Goal: Book appointment/travel/reservation

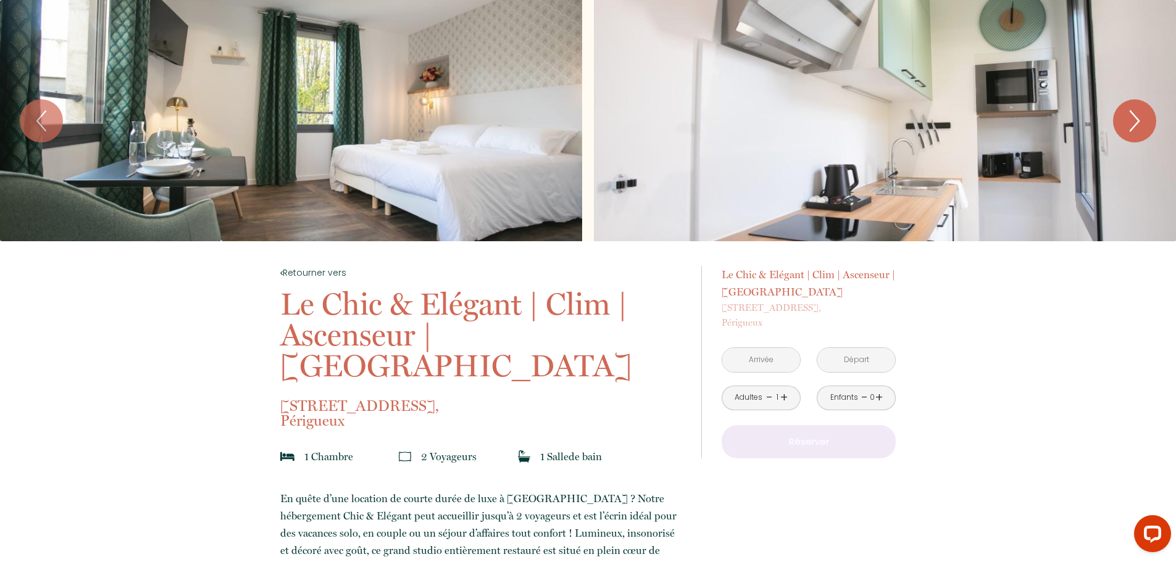
click at [1122, 131] on icon "Next" at bounding box center [1134, 120] width 26 height 37
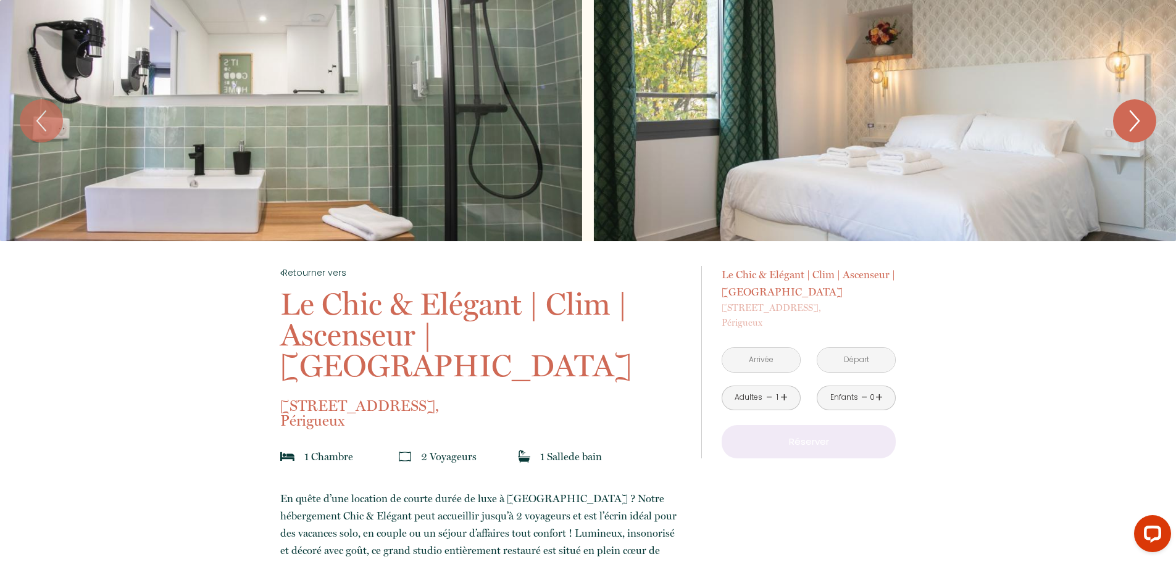
click at [1122, 131] on icon "Next" at bounding box center [1134, 120] width 26 height 37
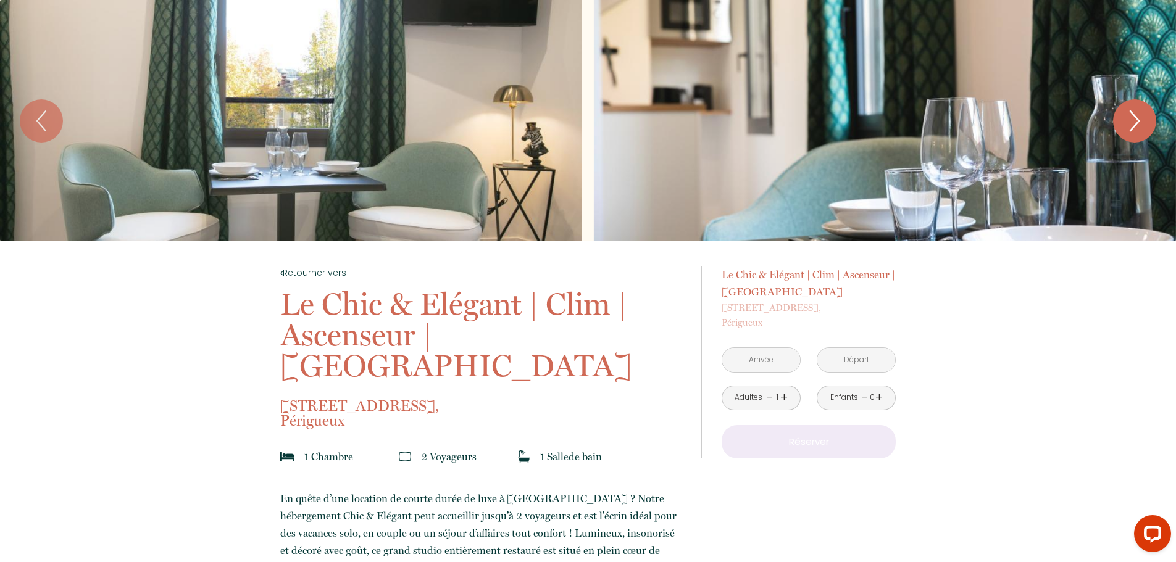
click at [1122, 131] on icon "Next" at bounding box center [1134, 120] width 26 height 37
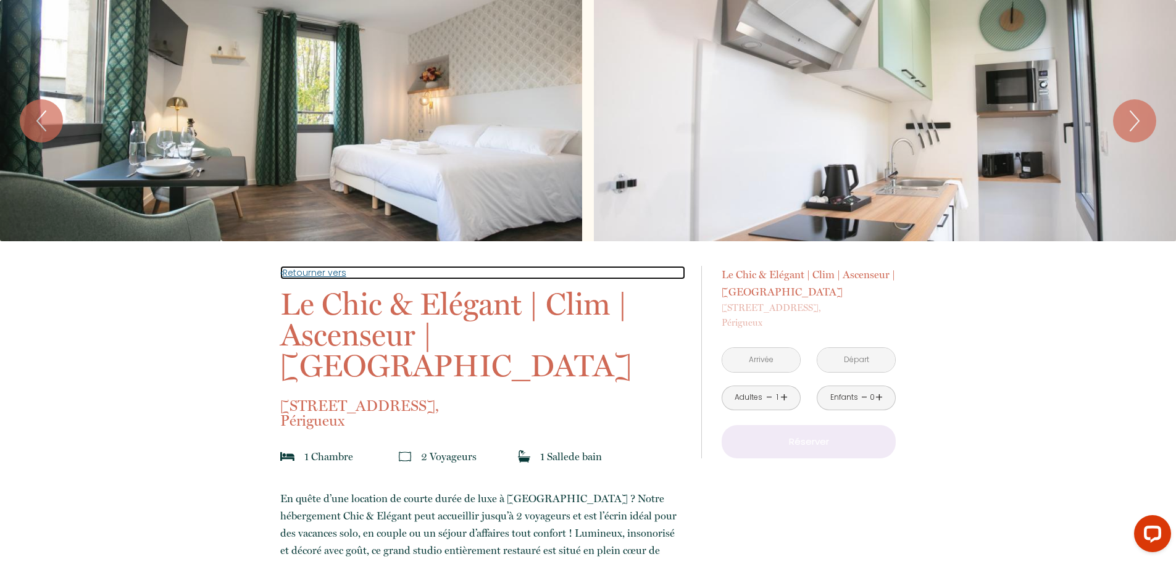
click at [322, 273] on link "Retourner vers" at bounding box center [482, 273] width 405 height 14
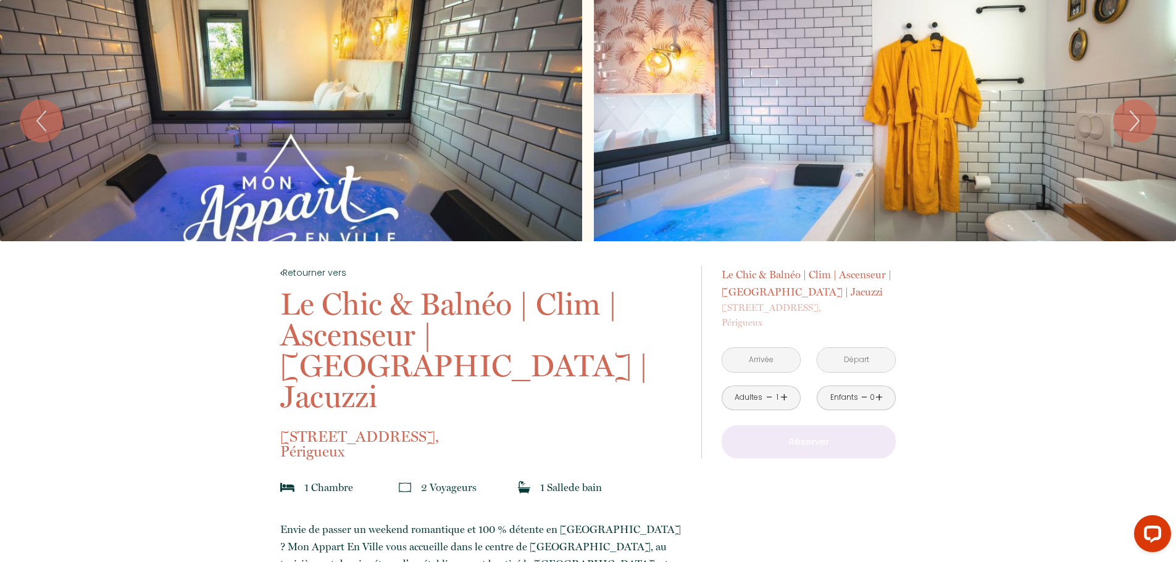
click at [796, 359] on input "text" at bounding box center [761, 360] width 78 height 24
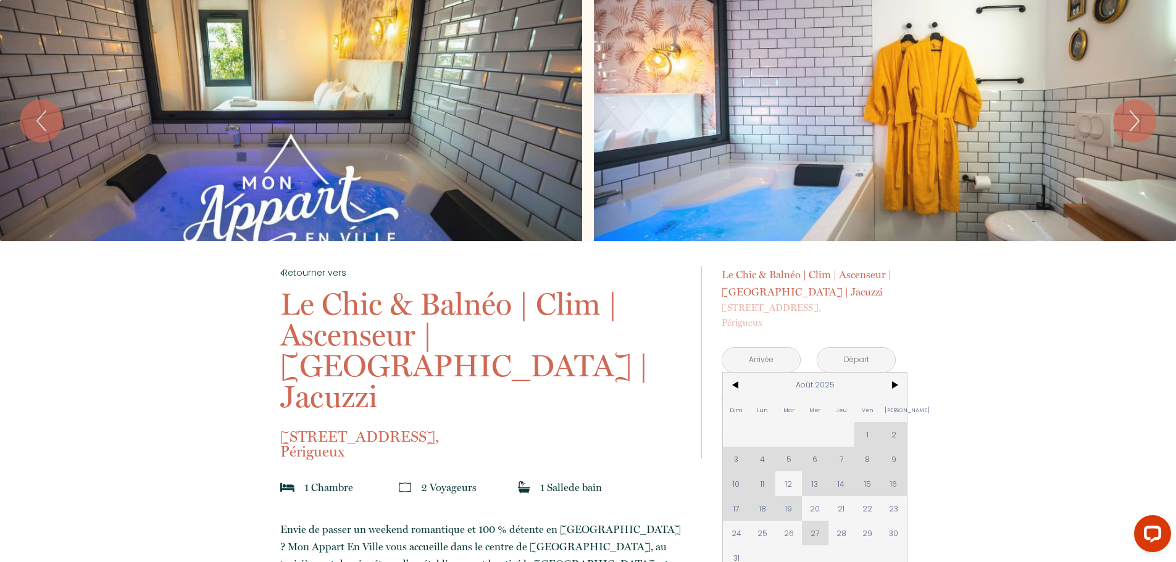
click at [812, 488] on div "Dim Lun Mar Mer Jeu Ven Sam 1 2 3 4 5 6 7 8 9 10 11 12 13 14 15 16 17 18 19 20 …" at bounding box center [815, 471] width 184 height 197
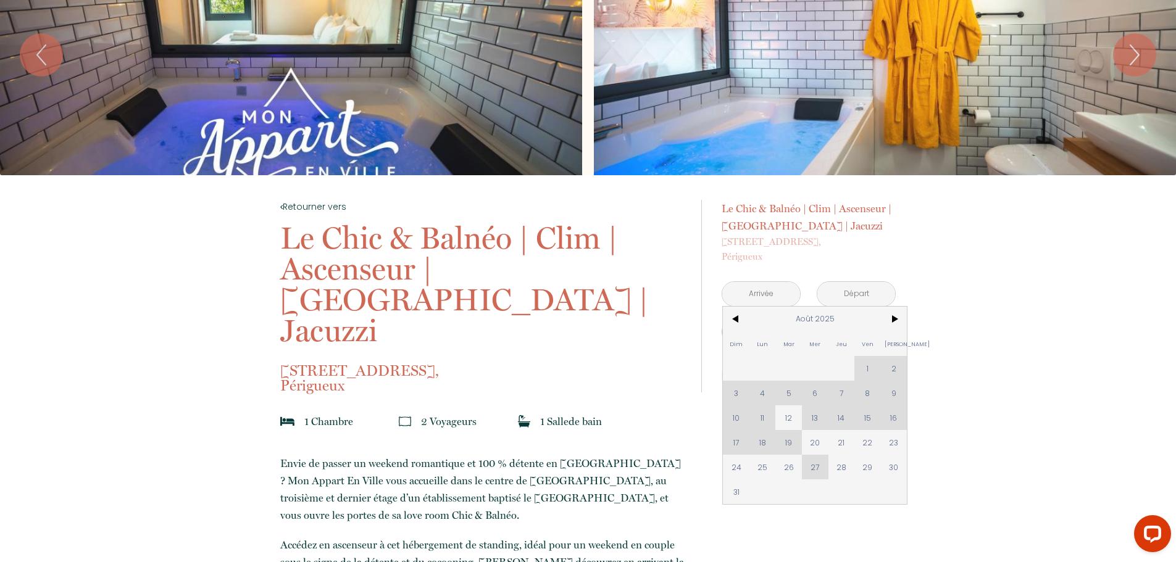
scroll to position [123, 0]
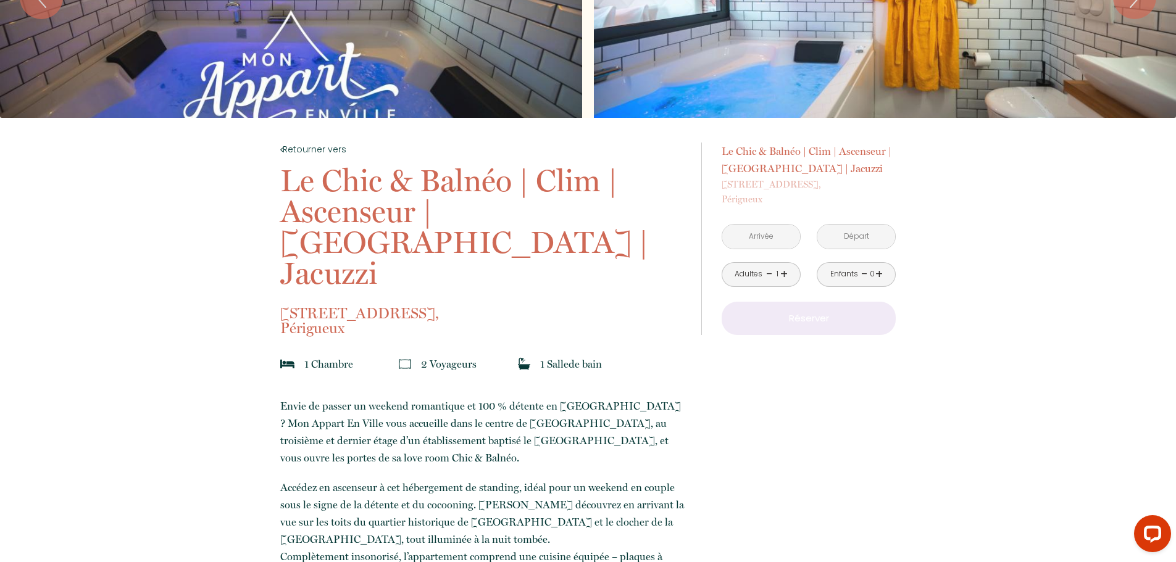
click at [778, 232] on input "text" at bounding box center [761, 237] width 78 height 24
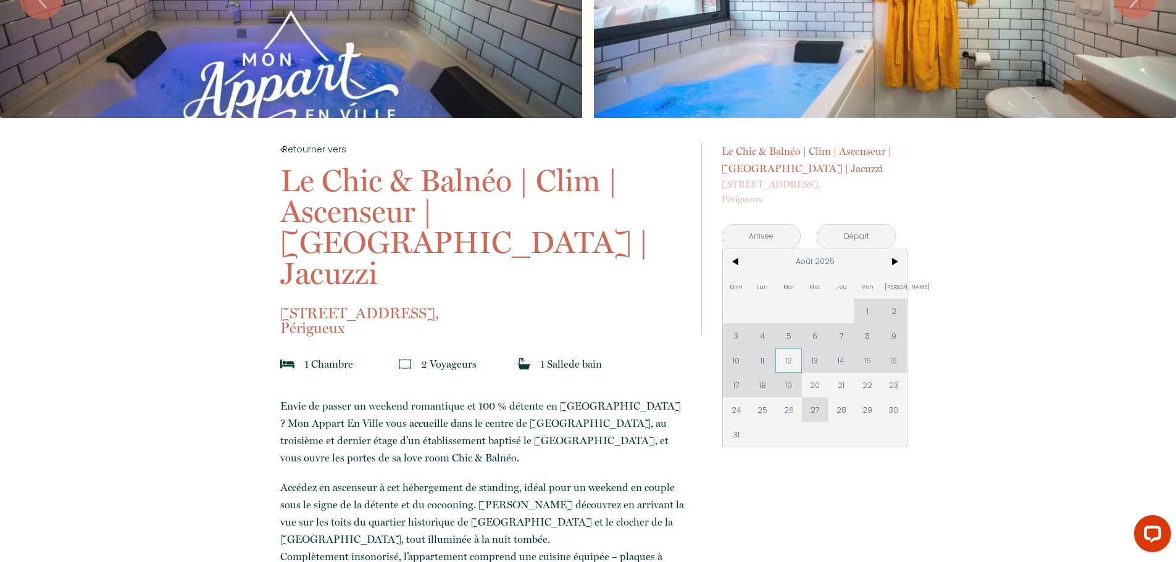
click at [792, 363] on span "12" at bounding box center [788, 360] width 27 height 25
type input "Mar 12 Août 2025"
type input "Mer 13 Août 2025"
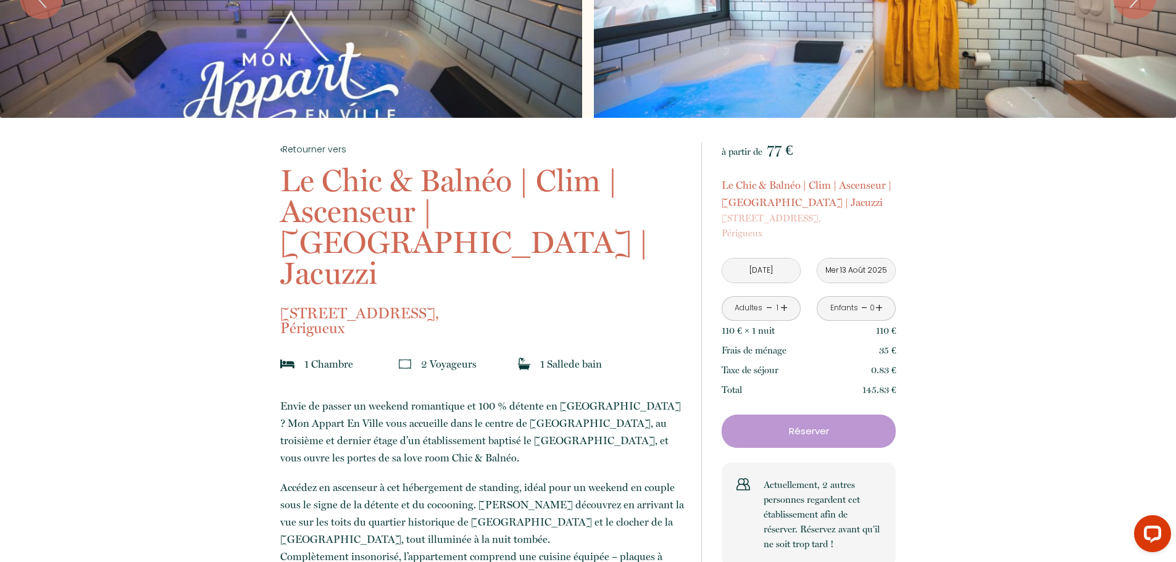
click at [766, 280] on input "Mar 12 Août 2025" at bounding box center [761, 271] width 78 height 24
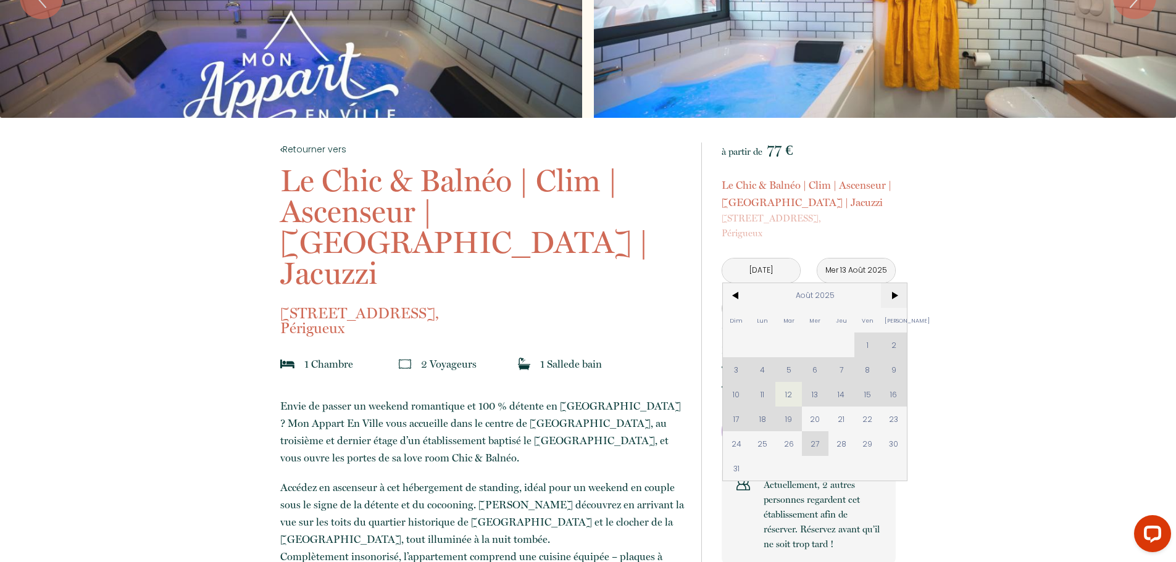
click at [894, 301] on span ">" at bounding box center [894, 295] width 27 height 25
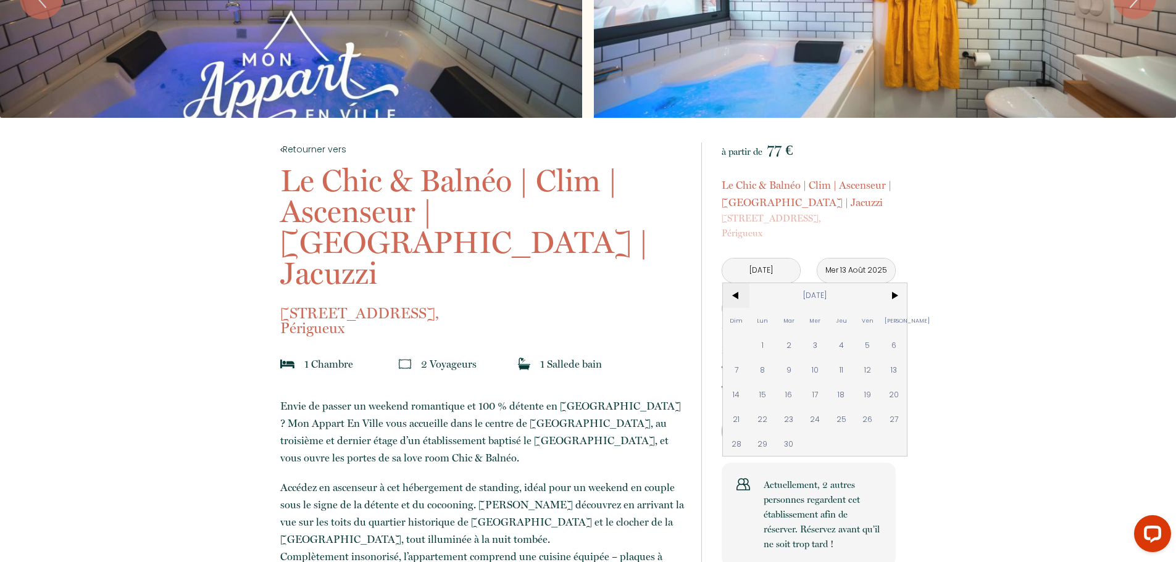
click at [732, 298] on span "<" at bounding box center [736, 295] width 27 height 25
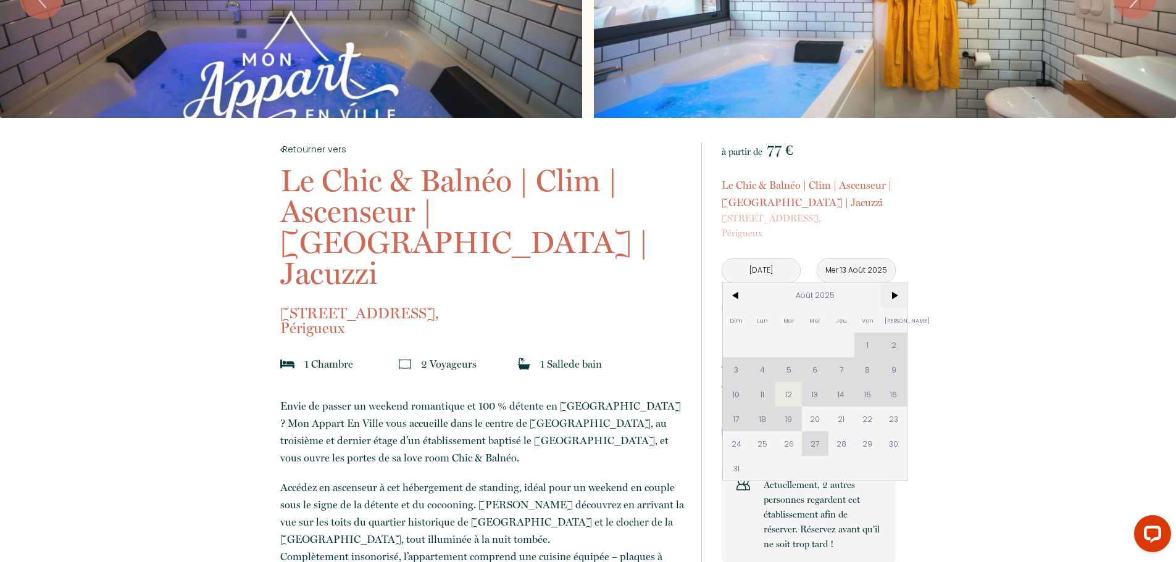
click at [890, 296] on span ">" at bounding box center [894, 295] width 27 height 25
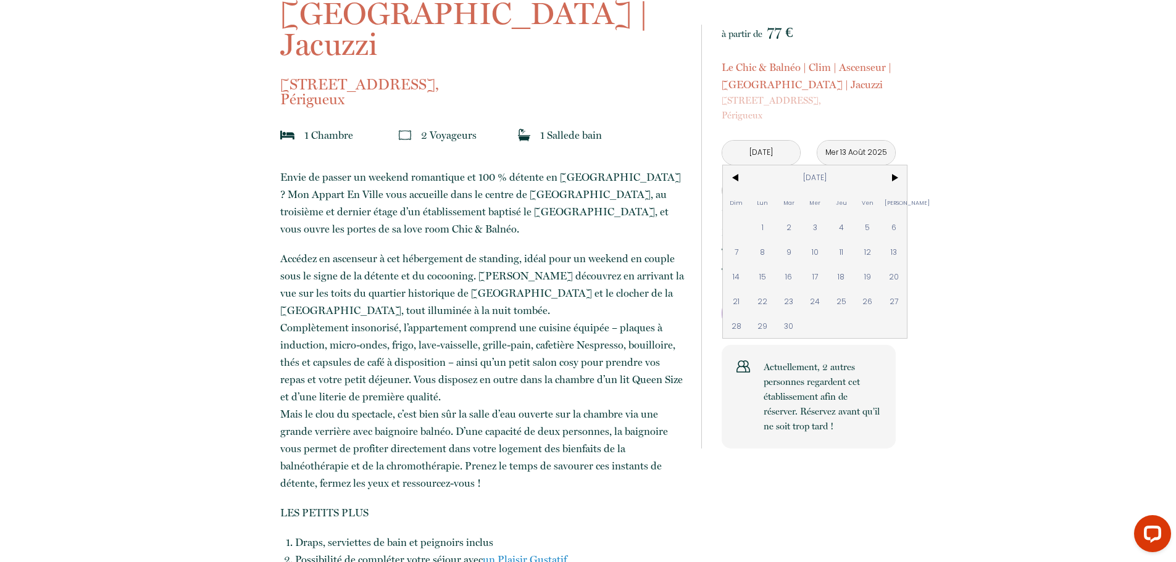
scroll to position [370, 0]
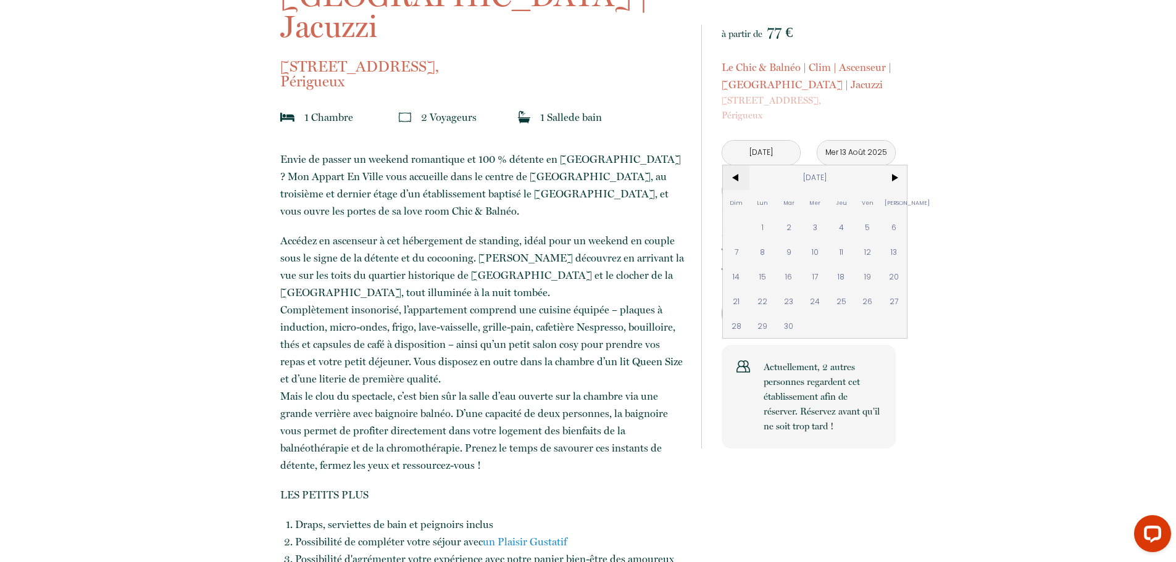
click at [737, 184] on span "<" at bounding box center [736, 177] width 27 height 25
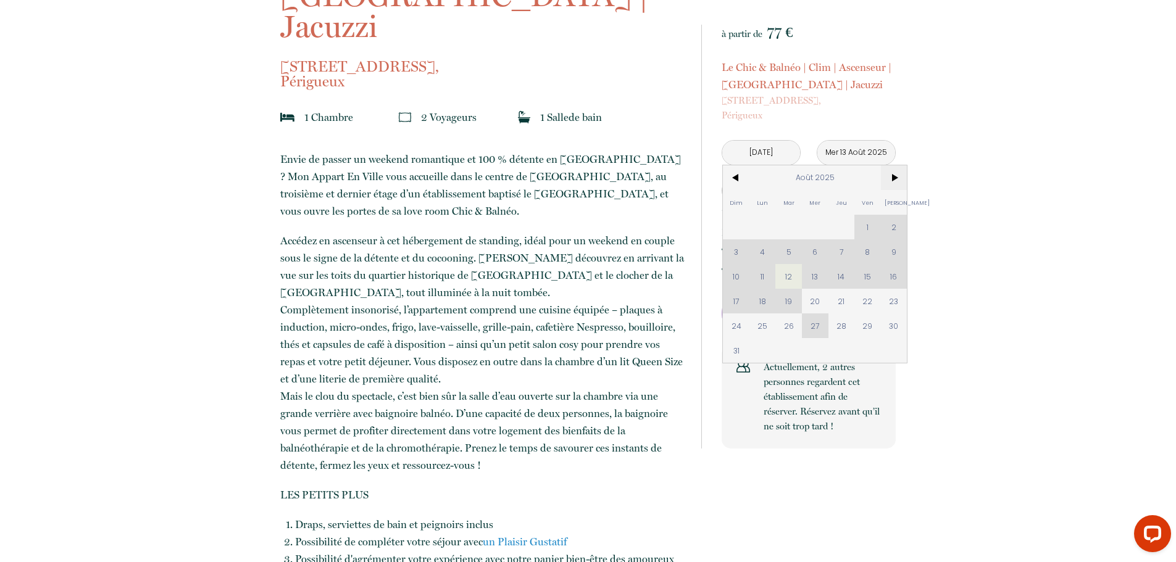
click at [890, 181] on span ">" at bounding box center [894, 177] width 27 height 25
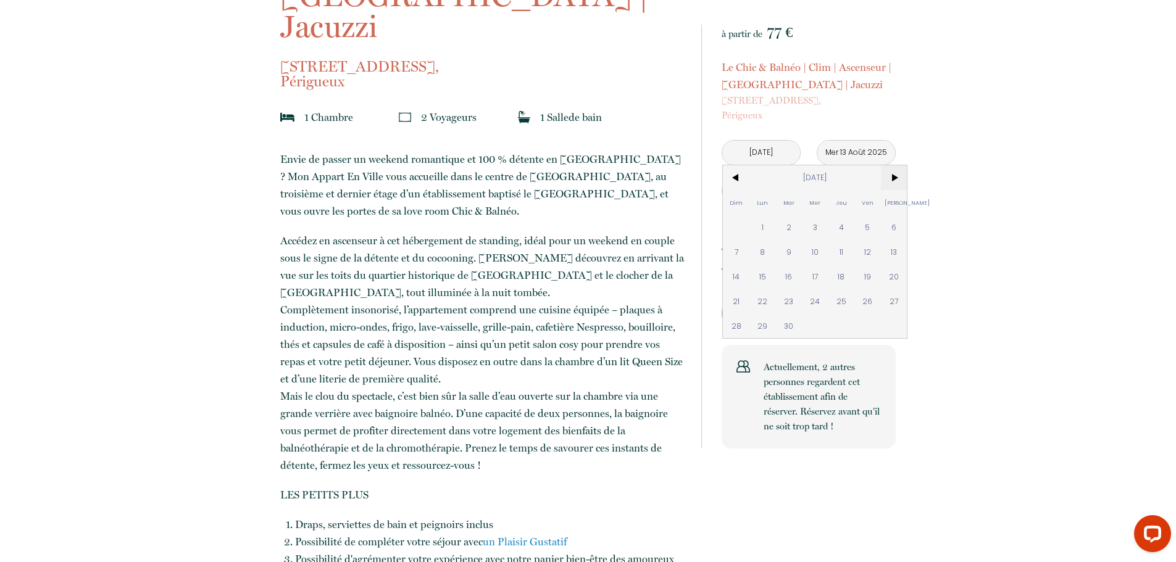
click at [890, 181] on span ">" at bounding box center [894, 177] width 27 height 25
click at [741, 182] on span "<" at bounding box center [736, 177] width 27 height 25
click at [739, 173] on span "<" at bounding box center [736, 177] width 27 height 25
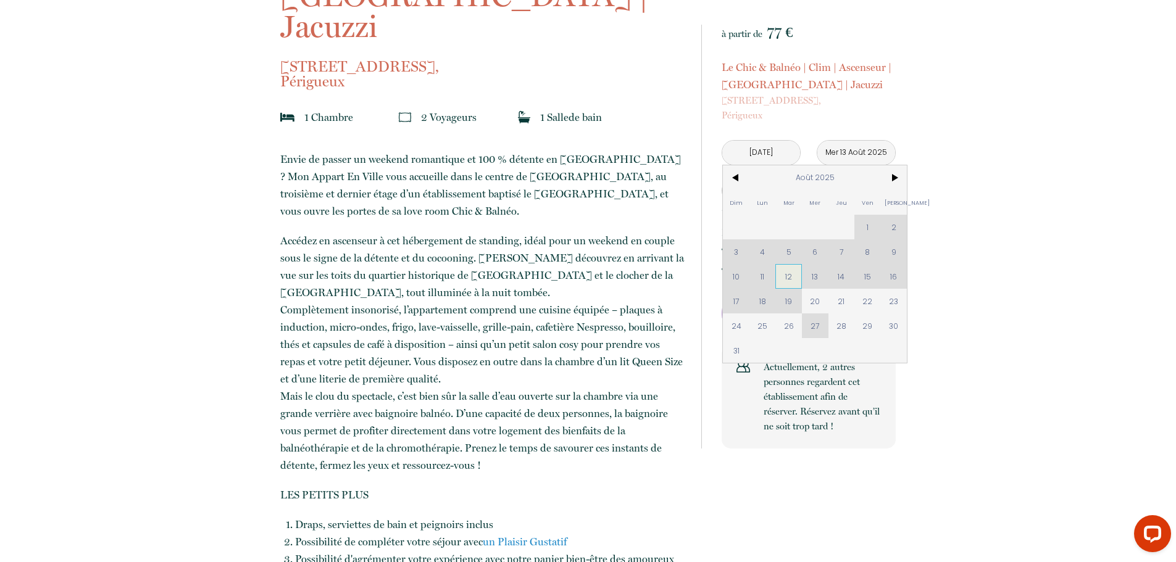
click at [789, 275] on span "12" at bounding box center [788, 276] width 27 height 25
